Goal: Transaction & Acquisition: Purchase product/service

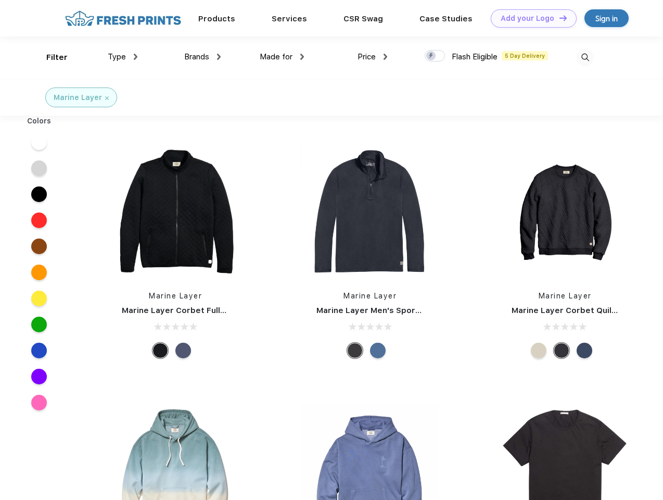
scroll to position [1, 0]
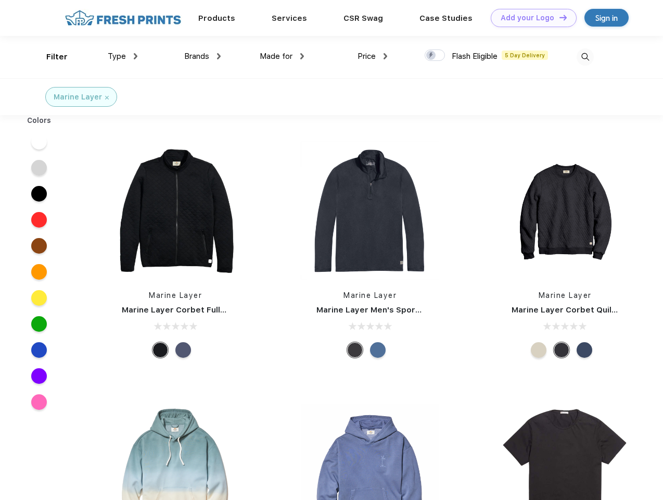
click at [530, 18] on link "Add your Logo Design Tool" at bounding box center [534, 18] width 86 height 18
click at [0, 0] on div "Design Tool" at bounding box center [0, 0] width 0 height 0
click at [559, 17] on link "Add your Logo Design Tool" at bounding box center [534, 18] width 86 height 18
click at [50, 57] on div "Filter" at bounding box center [56, 57] width 21 height 12
click at [123, 56] on span "Type" at bounding box center [117, 56] width 18 height 9
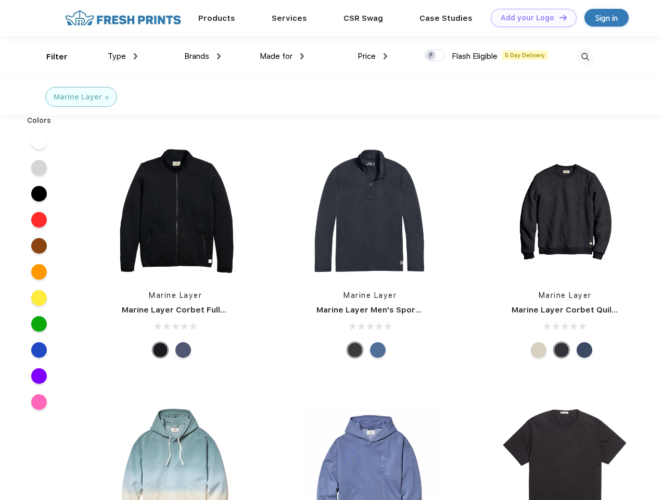
click at [203, 56] on span "Brands" at bounding box center [196, 56] width 25 height 9
click at [282, 56] on span "Made for" at bounding box center [276, 56] width 33 height 9
click at [373, 56] on span "Price" at bounding box center [367, 56] width 18 height 9
click at [435, 56] on div at bounding box center [435, 54] width 20 height 11
click at [432, 56] on input "checkbox" at bounding box center [428, 52] width 7 height 7
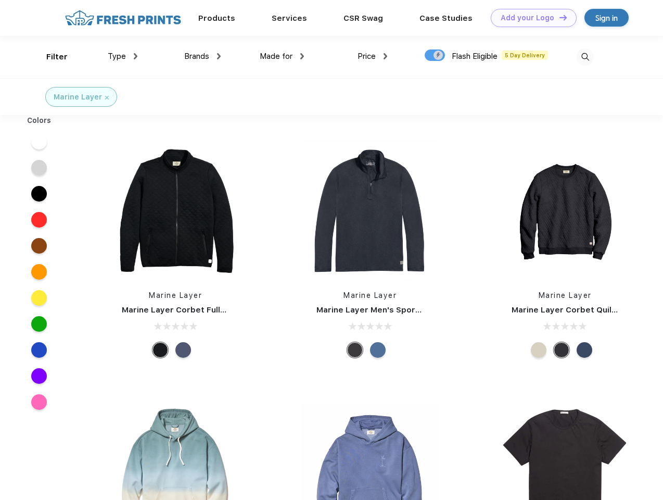
click at [585, 57] on img at bounding box center [585, 56] width 17 height 17
